Goal: Information Seeking & Learning: Learn about a topic

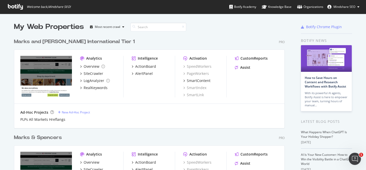
click at [52, 137] on div "Marks & Spencers" at bounding box center [38, 137] width 48 height 7
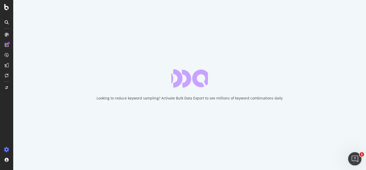
click at [357, 155] on div "Open Intercom Messenger" at bounding box center [353, 158] width 17 height 17
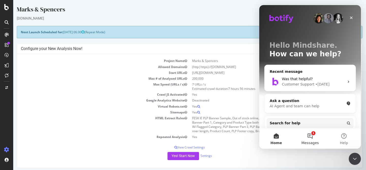
click at [309, 134] on button "1 Messages" at bounding box center [310, 138] width 34 height 20
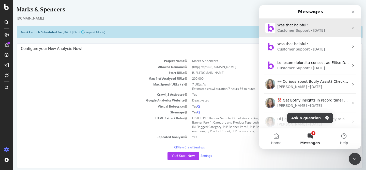
click at [311, 29] on div "• [DATE]" at bounding box center [318, 30] width 14 height 5
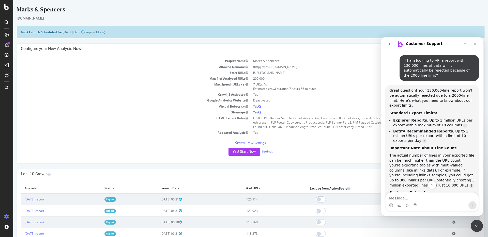
click at [160, 60] on td "Project Name" at bounding box center [136, 61] width 230 height 6
click at [365, 45] on icon "Close" at bounding box center [475, 44] width 4 height 4
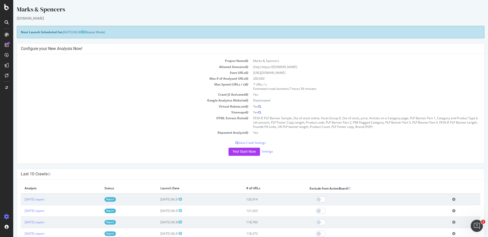
scroll to position [2515, 0]
click at [69, 71] on td "Start URLs" at bounding box center [136, 73] width 230 height 6
click at [12, 104] on div at bounding box center [7, 122] width 12 height 182
click at [36, 88] on div "DataExports" at bounding box center [29, 87] width 20 height 5
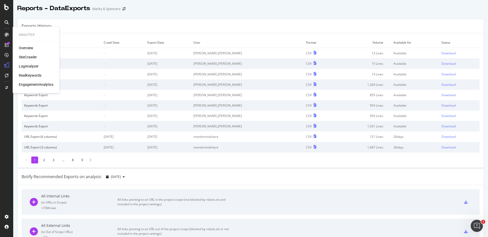
click at [29, 56] on div "SiteCrawler" at bounding box center [28, 57] width 18 height 5
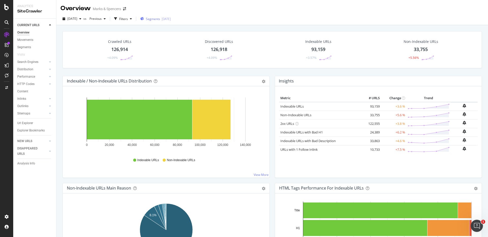
click at [158, 19] on span "Segments" at bounding box center [153, 19] width 14 height 4
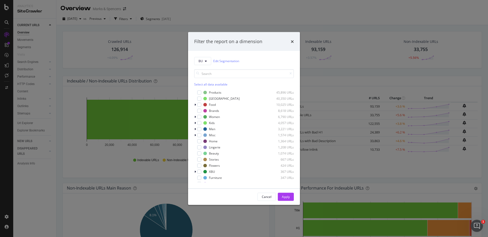
click at [294, 41] on div "Filter the report on a dimension" at bounding box center [244, 41] width 112 height 19
click at [292, 42] on icon "times" at bounding box center [292, 41] width 3 height 4
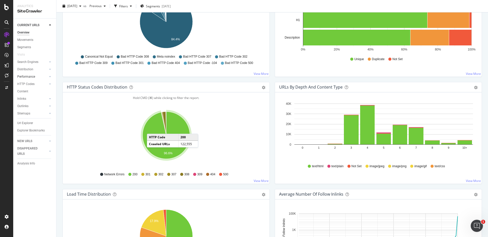
scroll to position [206, 0]
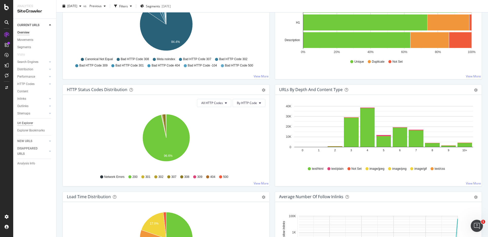
click at [29, 123] on div "Url Explorer" at bounding box center [25, 123] width 16 height 5
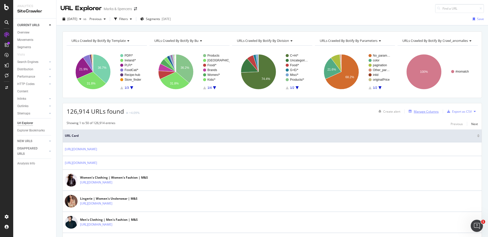
click at [365, 111] on div "Manage Columns" at bounding box center [425, 111] width 25 height 4
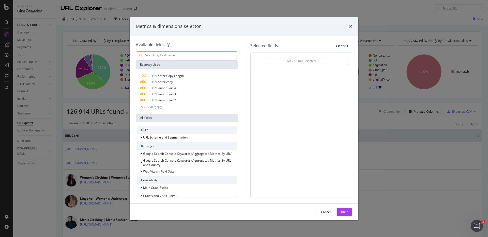
click at [194, 54] on input "modal" at bounding box center [190, 56] width 92 height 8
click at [349, 26] on icon "times" at bounding box center [350, 26] width 3 height 4
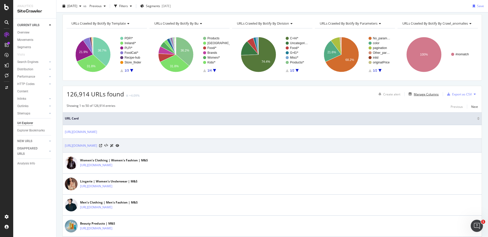
scroll to position [17, 0]
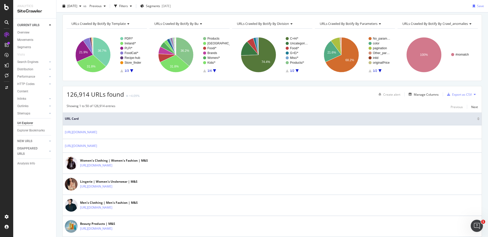
click at [365, 94] on icon at bounding box center [474, 94] width 2 height 3
click at [365, 106] on div "Showing 1 to 50 of 126,914 entries Previous Next" at bounding box center [272, 107] width 419 height 6
drag, startPoint x: 432, startPoint y: 95, endPoint x: 432, endPoint y: 110, distance: 15.7
click at [365, 93] on div "Manage Columns" at bounding box center [425, 94] width 25 height 4
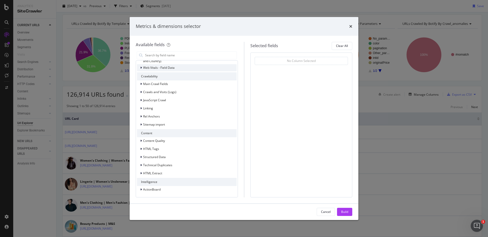
scroll to position [0, 0]
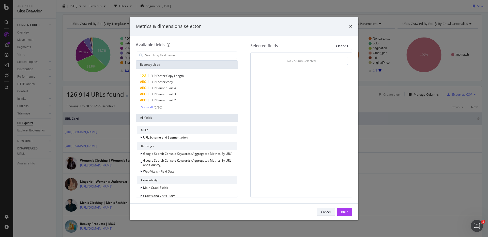
click at [326, 170] on div "Cancel" at bounding box center [326, 212] width 10 height 4
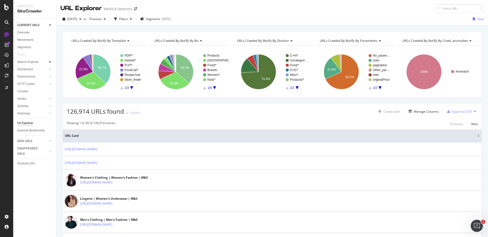
click at [50, 62] on icon at bounding box center [50, 61] width 2 height 3
click at [32, 98] on div "Orphans Explorer" at bounding box center [32, 98] width 24 height 5
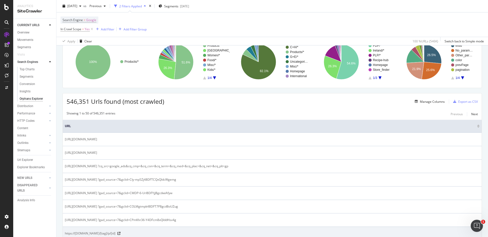
scroll to position [35, 0]
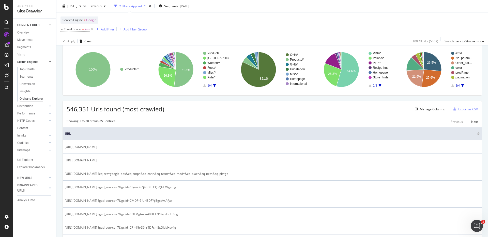
click at [7, 10] on div at bounding box center [6, 118] width 13 height 237
click at [7, 5] on icon at bounding box center [6, 7] width 5 height 6
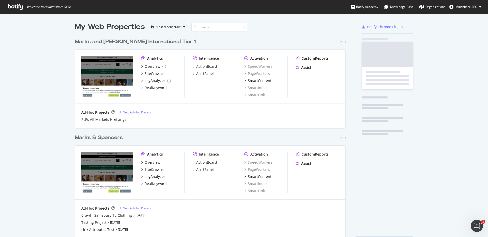
scroll to position [237, 488]
click at [107, 136] on div "Marks & Spencers" at bounding box center [99, 137] width 48 height 7
